Goal: Entertainment & Leisure: Consume media (video, audio)

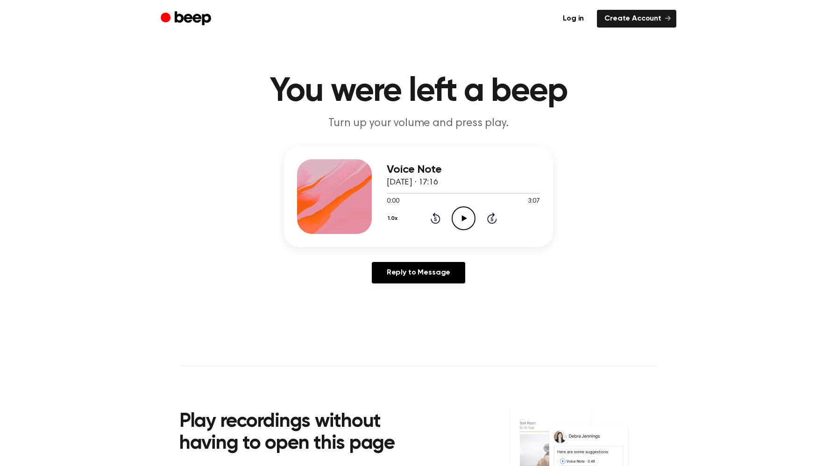
click at [464, 219] on icon at bounding box center [464, 218] width 5 height 6
click at [466, 225] on icon "Play Audio" at bounding box center [464, 219] width 24 height 24
click at [466, 209] on icon "Play Audio" at bounding box center [464, 219] width 24 height 24
click at [466, 209] on icon "Pause Audio" at bounding box center [464, 219] width 24 height 24
click at [455, 214] on icon "Play Audio" at bounding box center [464, 219] width 24 height 24
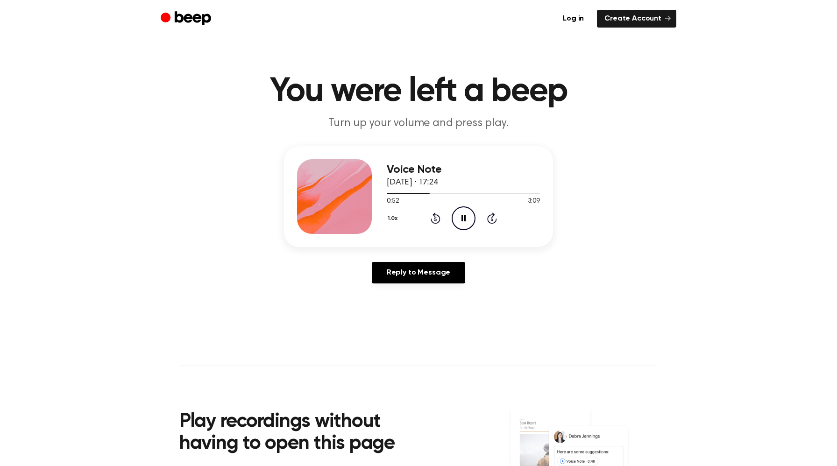
click at [455, 214] on icon "Pause Audio" at bounding box center [464, 219] width 24 height 24
click at [465, 224] on icon "Play Audio" at bounding box center [464, 219] width 24 height 24
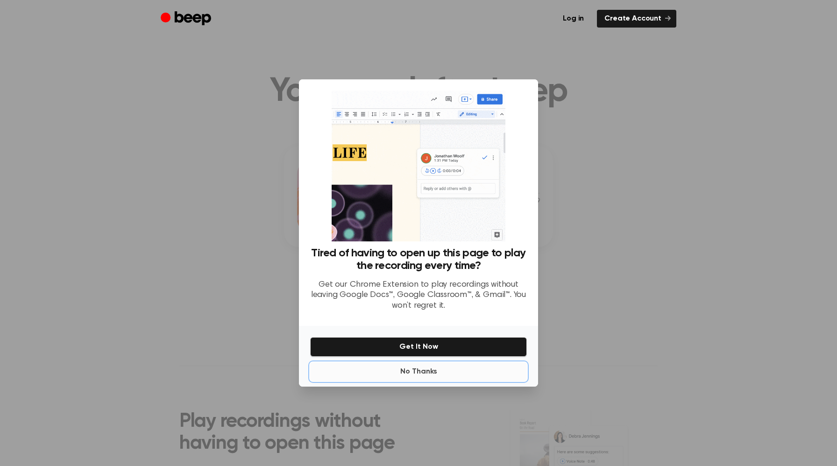
click at [421, 375] on button "No Thanks" at bounding box center [418, 372] width 217 height 19
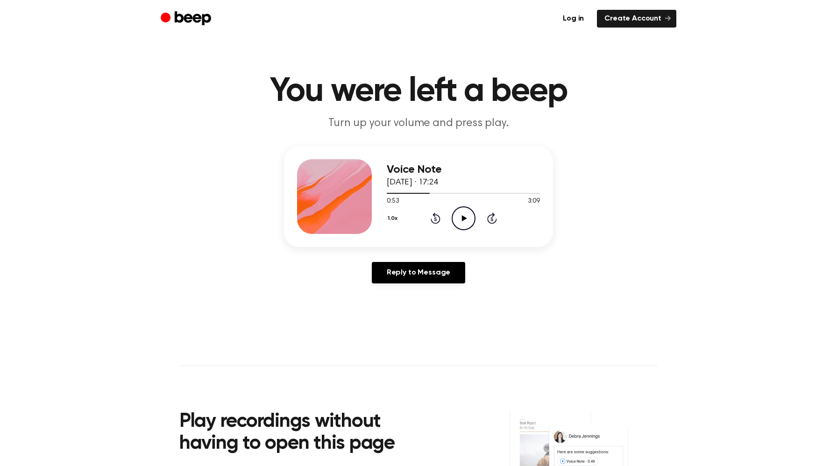
click at [467, 219] on icon "Play Audio" at bounding box center [464, 219] width 24 height 24
click at [463, 226] on icon "Play Audio" at bounding box center [464, 219] width 24 height 24
click at [464, 220] on icon "Play Audio" at bounding box center [464, 219] width 24 height 24
click at [464, 220] on icon at bounding box center [464, 218] width 4 height 6
